Goal: Task Accomplishment & Management: Complete application form

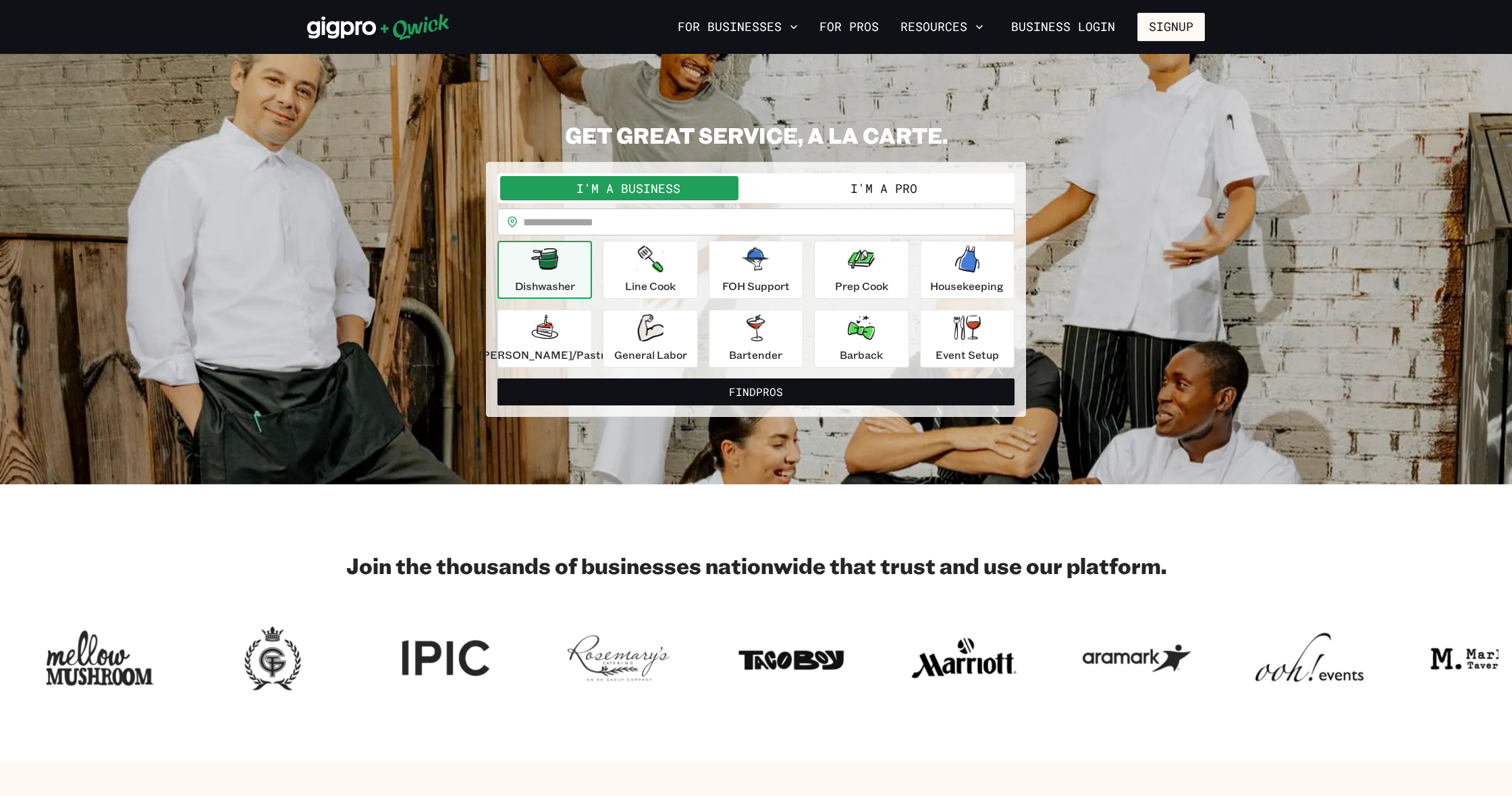
click at [849, 185] on button "I'm a Pro" at bounding box center [883, 188] width 256 height 24
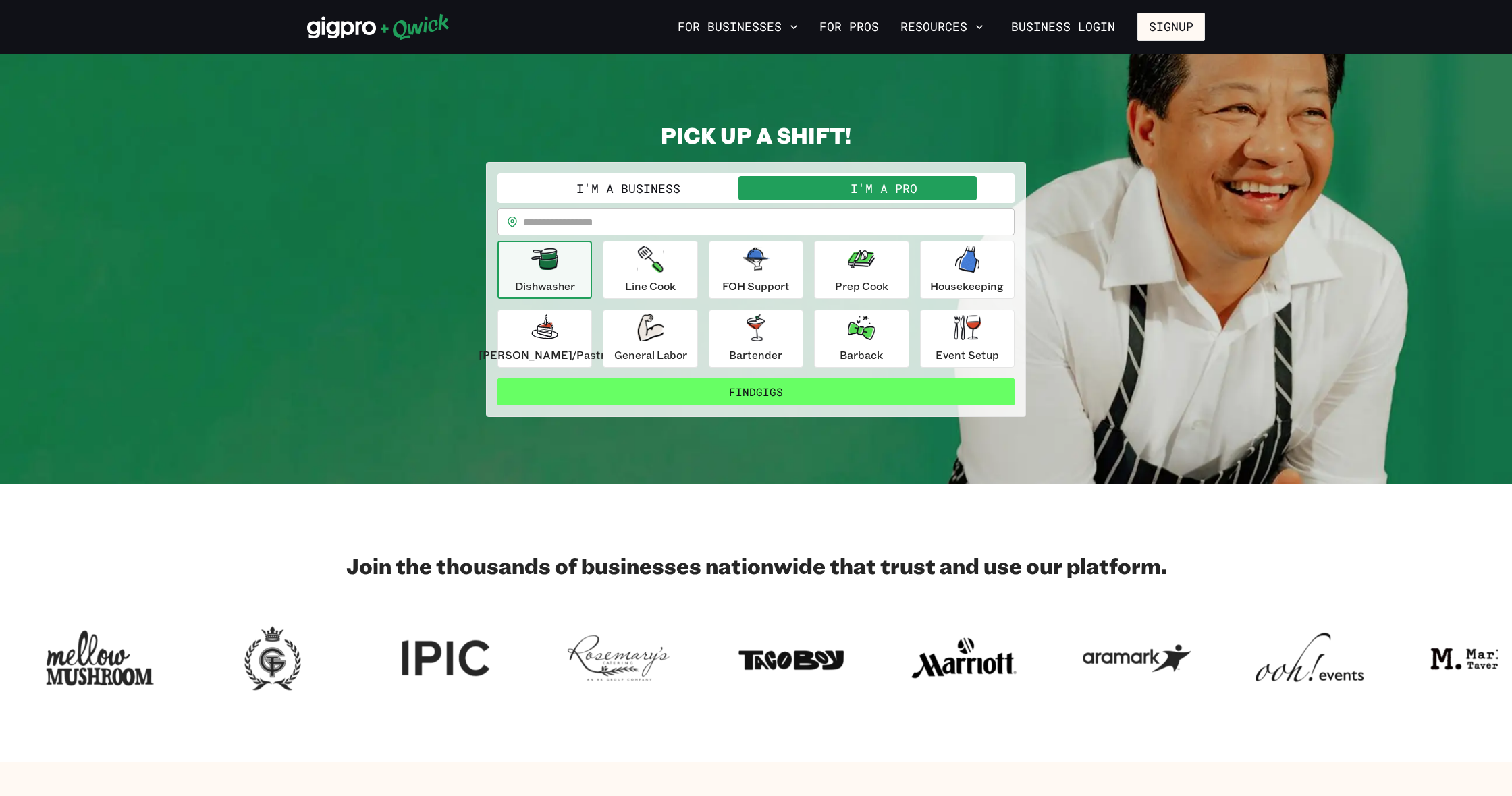
click at [696, 390] on button "Find Gigs" at bounding box center [756, 391] width 517 height 27
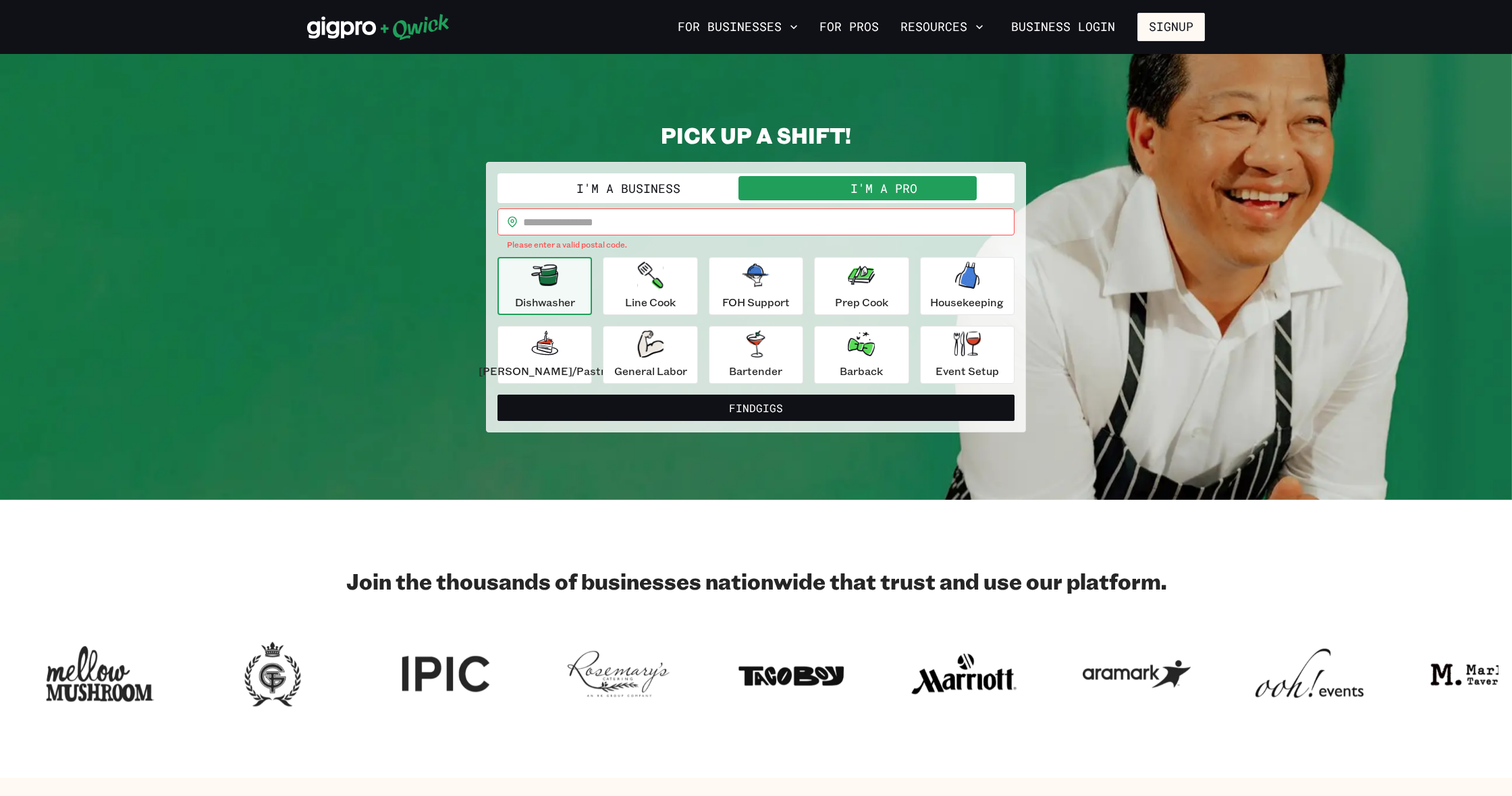
scroll to position [3, 1]
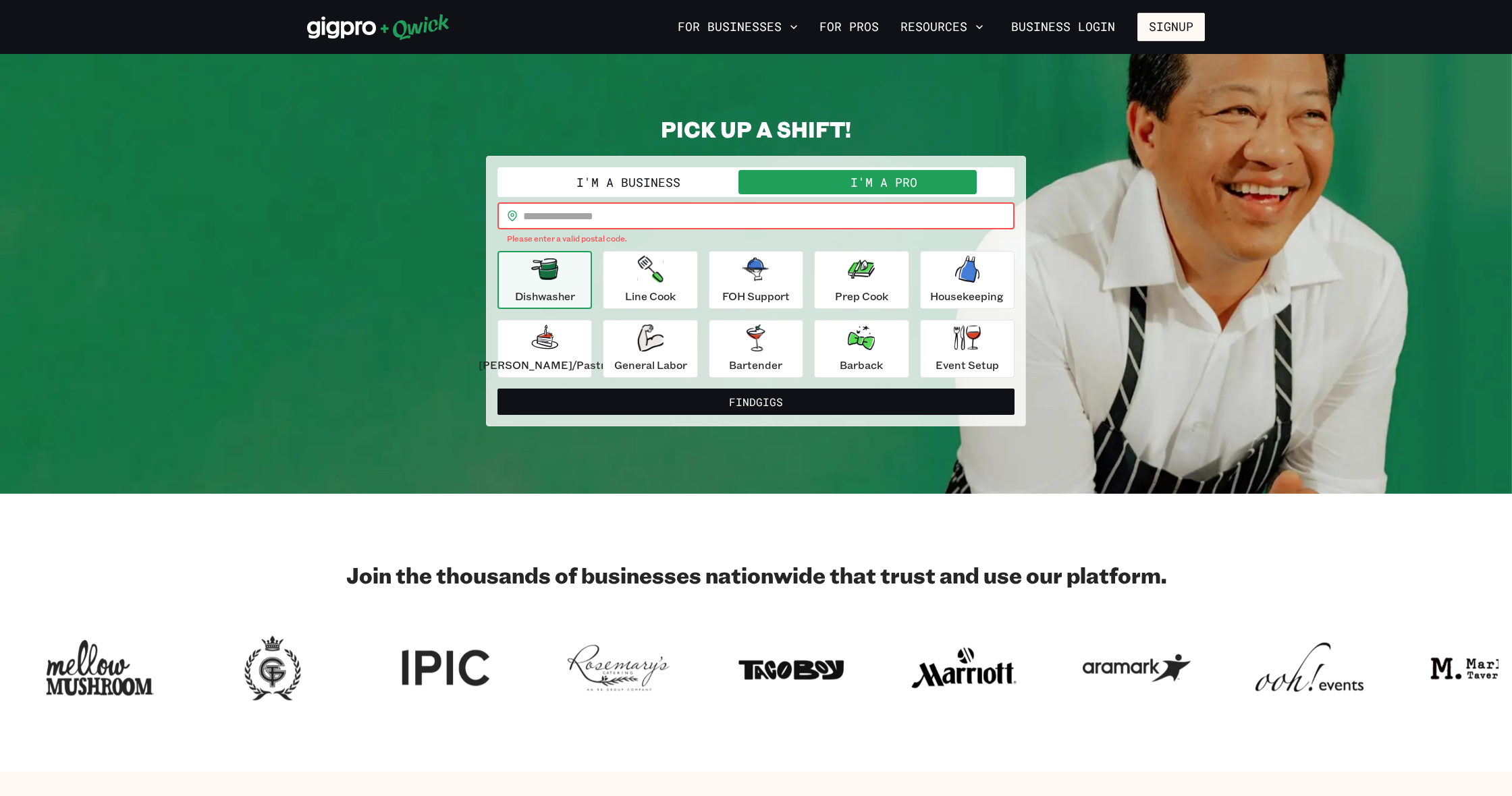
click at [654, 212] on input "text" at bounding box center [768, 215] width 492 height 27
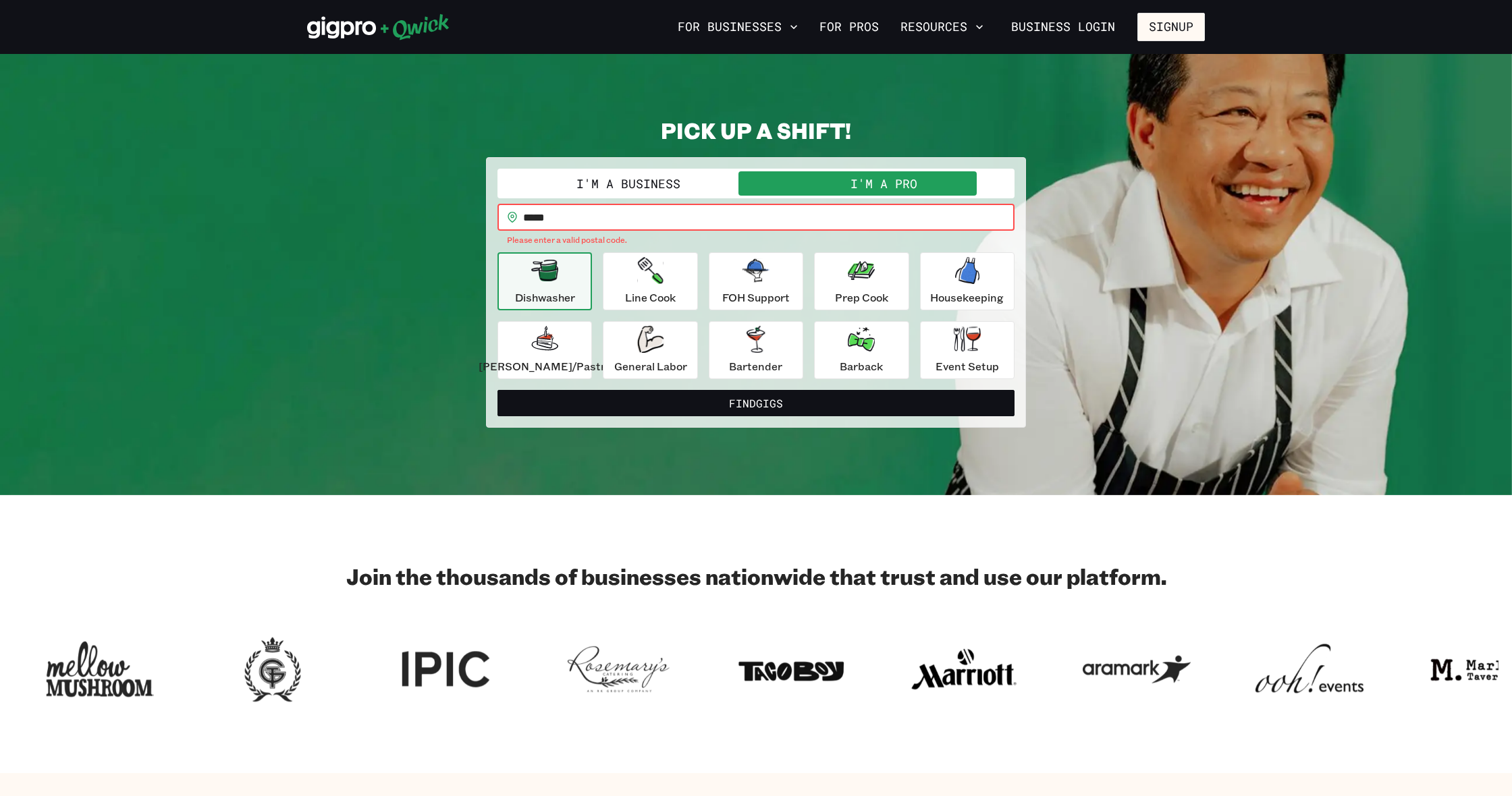
type input "*****"
click at [756, 390] on button "Find Gigs" at bounding box center [756, 403] width 517 height 27
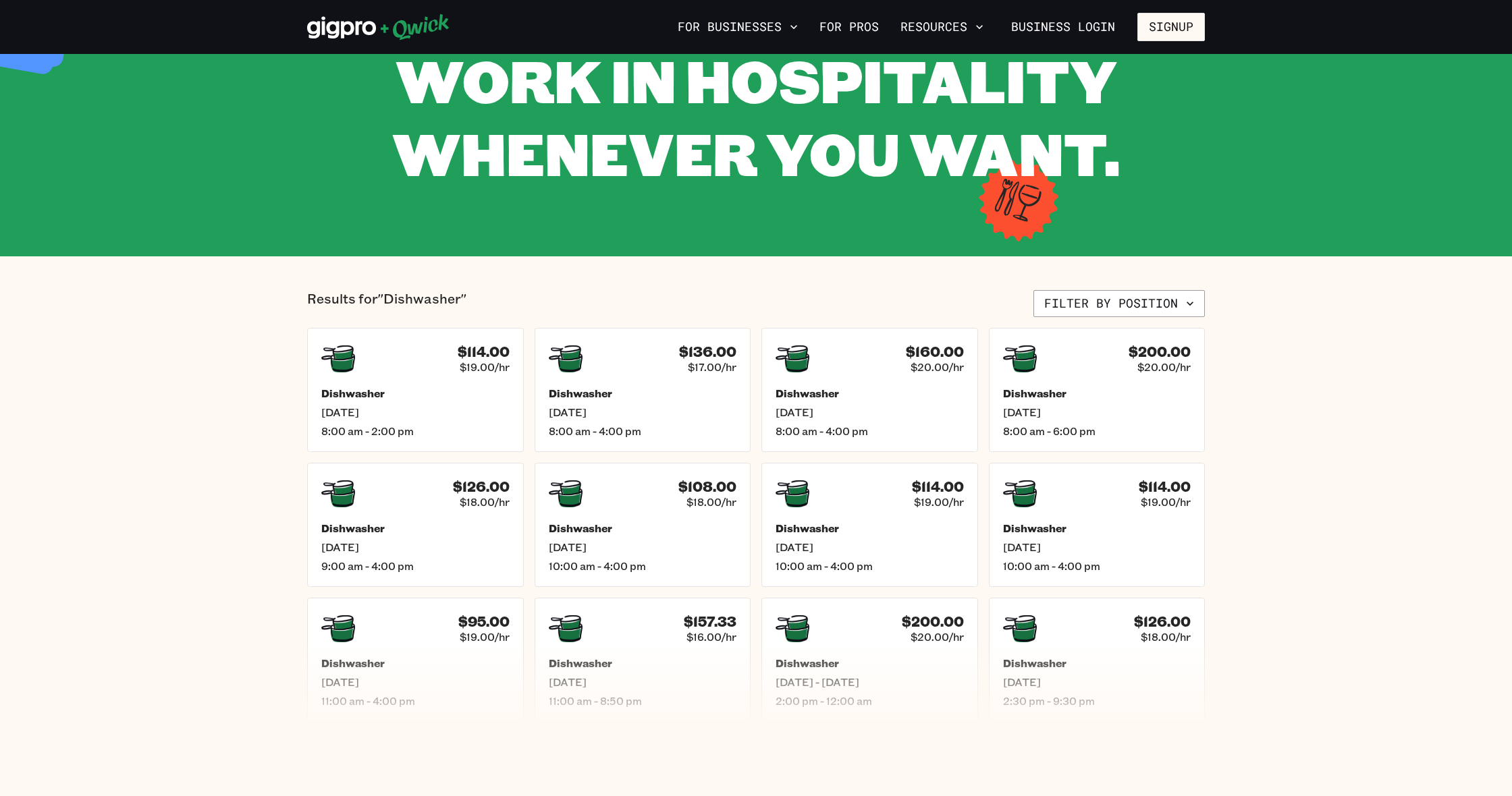
scroll to position [105, 0]
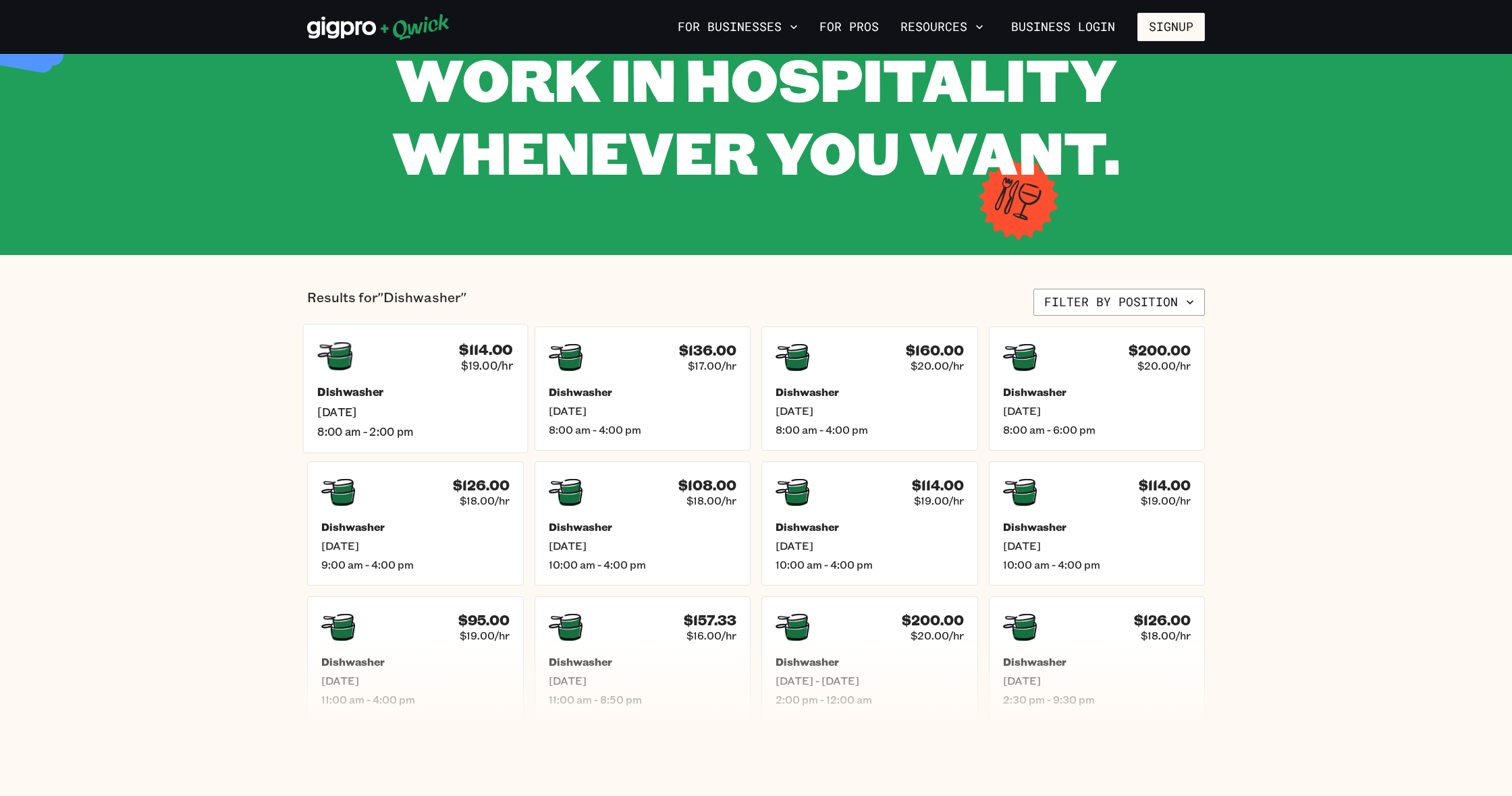
click at [462, 353] on h4 "$114.00" at bounding box center [486, 349] width 54 height 18
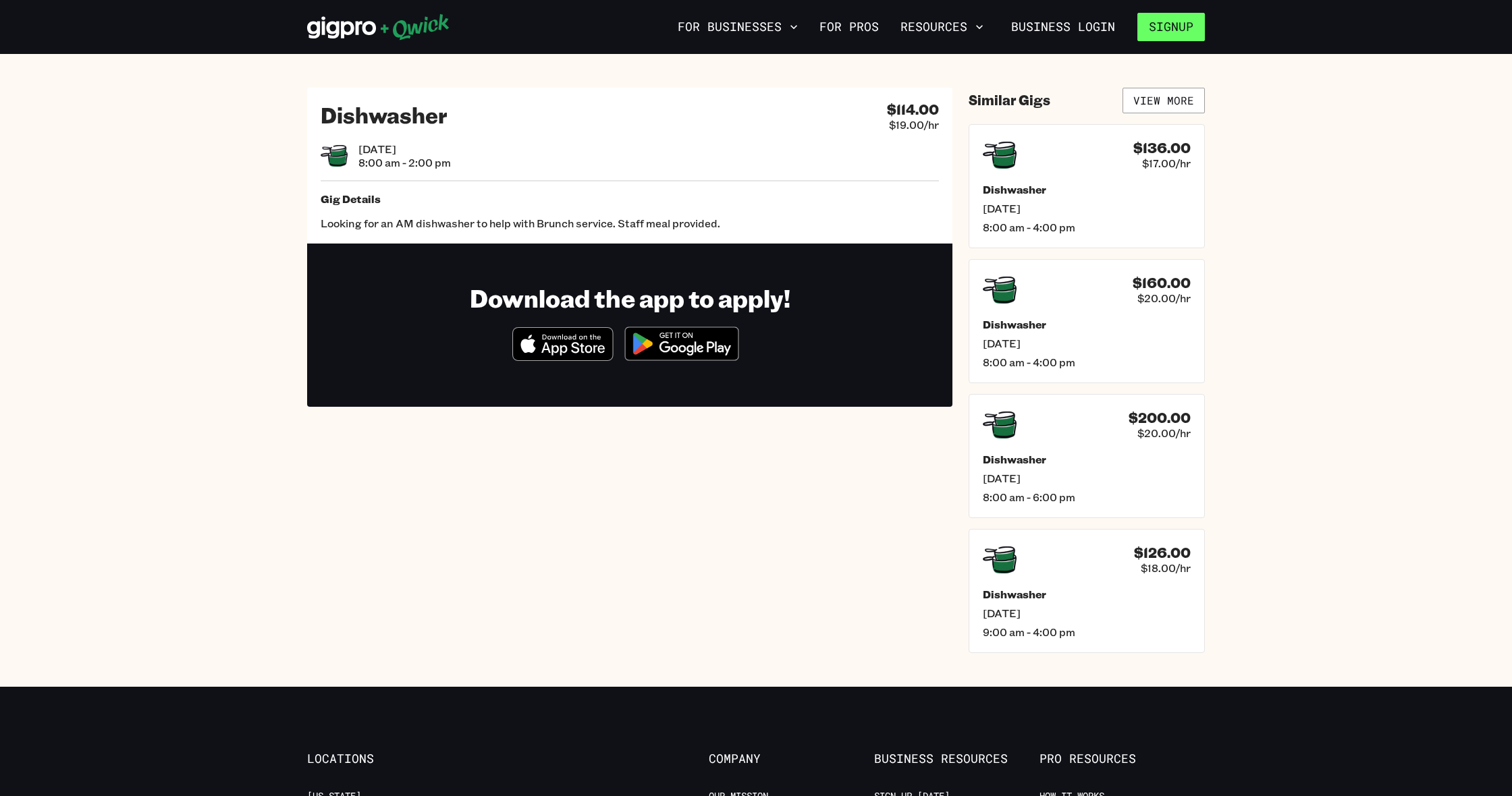
click at [1154, 41] on button "Signup" at bounding box center [1171, 27] width 68 height 28
click at [1170, 90] on p "I'm a Pro" at bounding box center [1184, 96] width 52 height 16
